Goal: Information Seeking & Learning: Learn about a topic

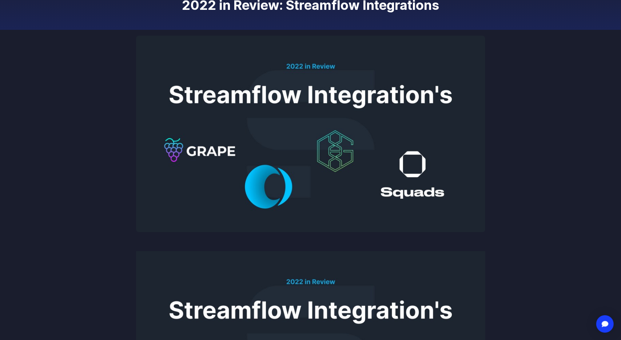
scroll to position [79, 0]
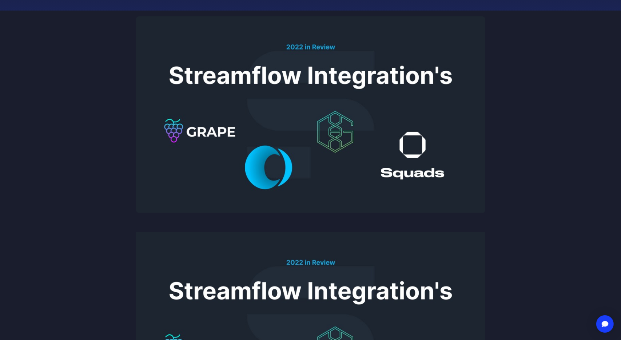
scroll to position [118, 0]
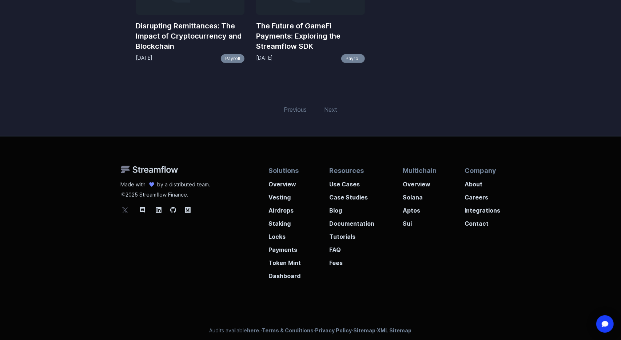
scroll to position [185, 0]
